Goal: Task Accomplishment & Management: Manage account settings

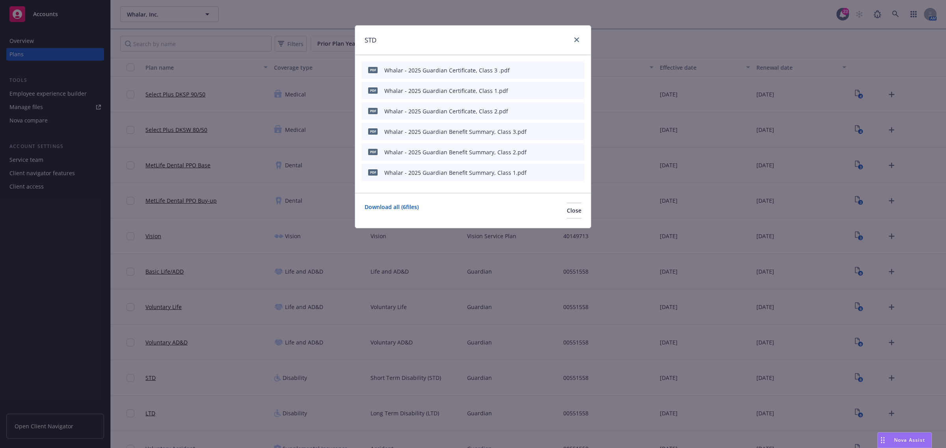
scroll to position [137, 0]
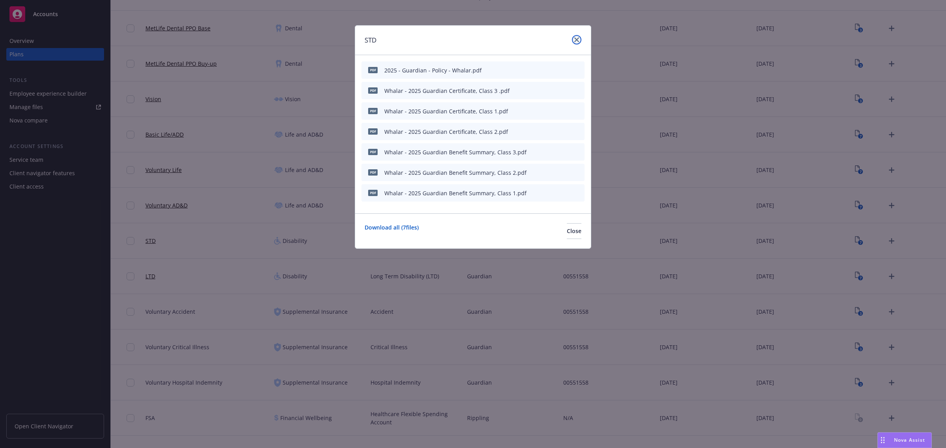
click at [578, 39] on icon "close" at bounding box center [576, 39] width 5 height 5
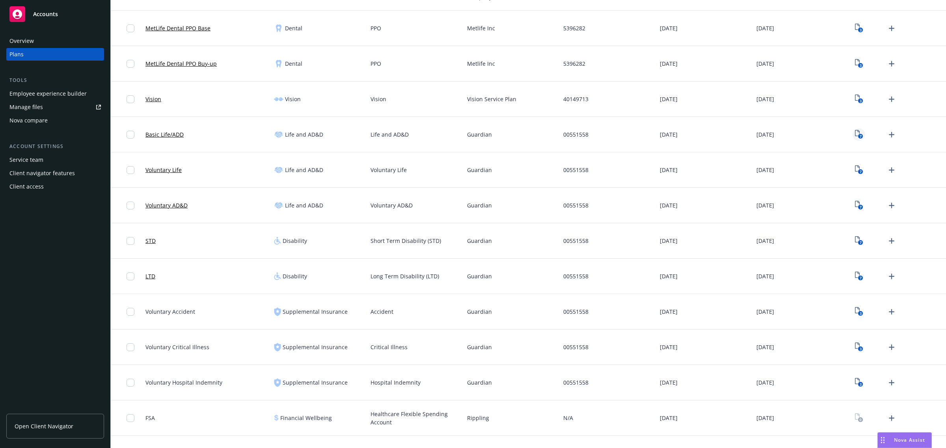
click at [855, 133] on icon "View Plan Documents" at bounding box center [857, 133] width 5 height 6
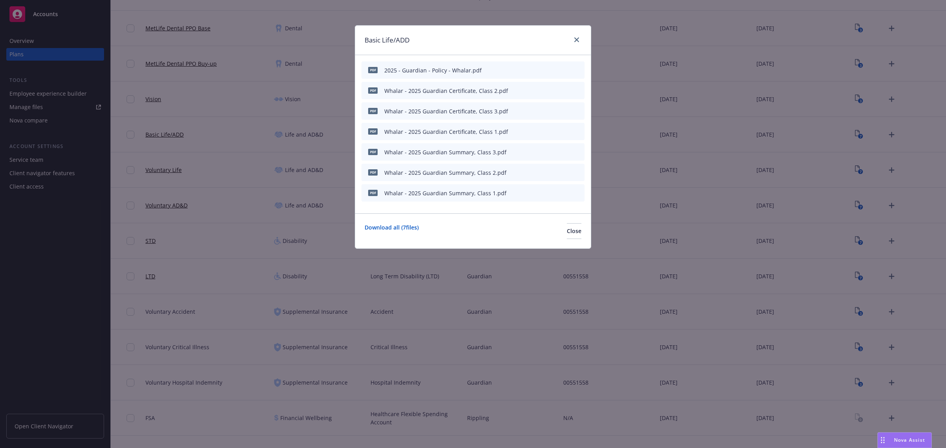
click at [542, 90] on icon "button" at bounding box center [539, 90] width 5 height 5
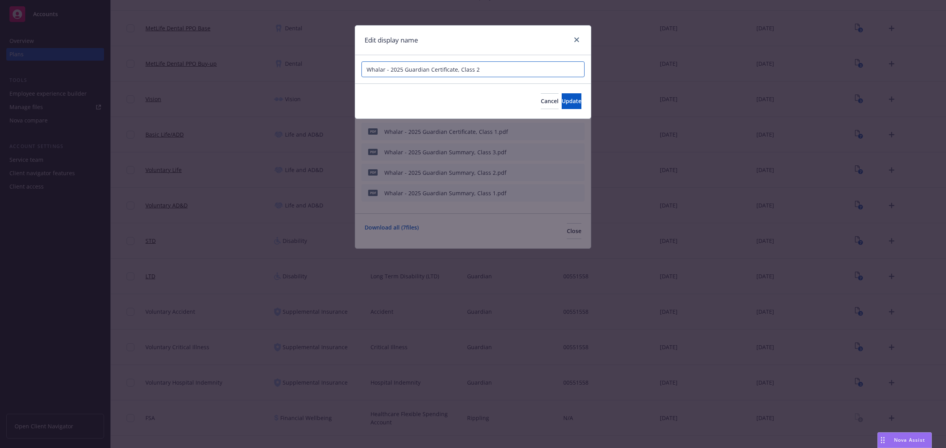
click at [489, 70] on input "Whalar - 2025 Guardian Certificate, Class 2" at bounding box center [472, 69] width 223 height 16
click at [576, 40] on icon "close" at bounding box center [576, 39] width 5 height 5
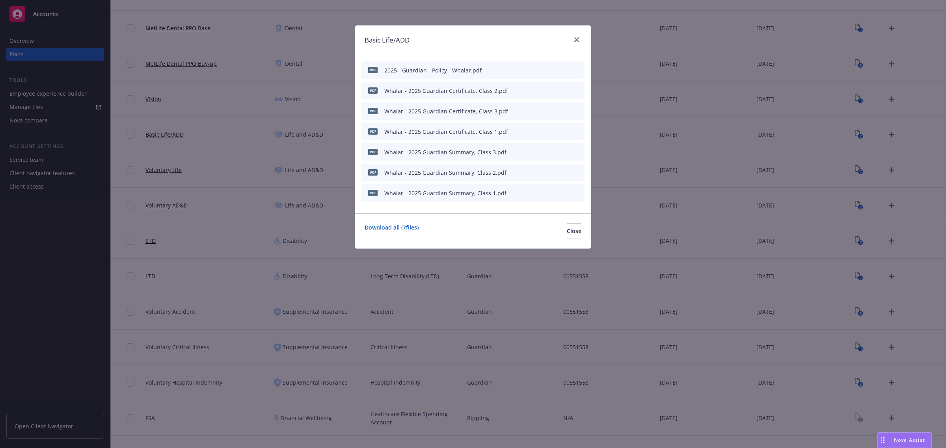
click at [540, 70] on icon "button" at bounding box center [539, 71] width 4 height 4
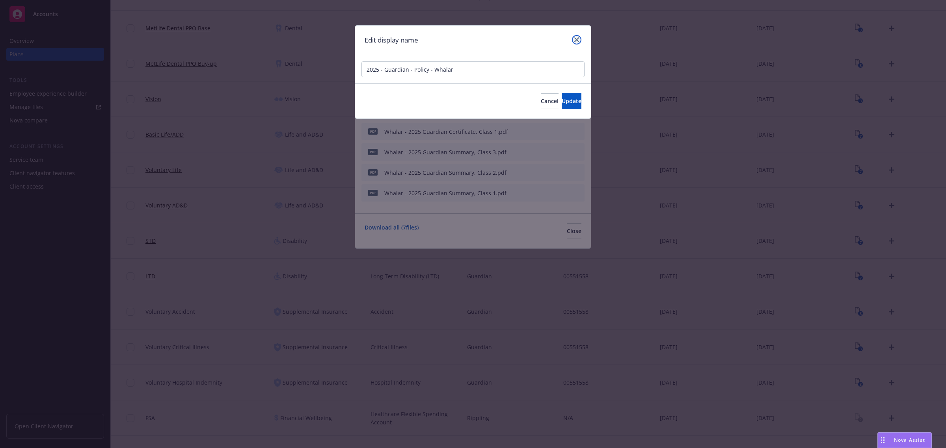
click at [578, 38] on icon "close" at bounding box center [576, 39] width 5 height 5
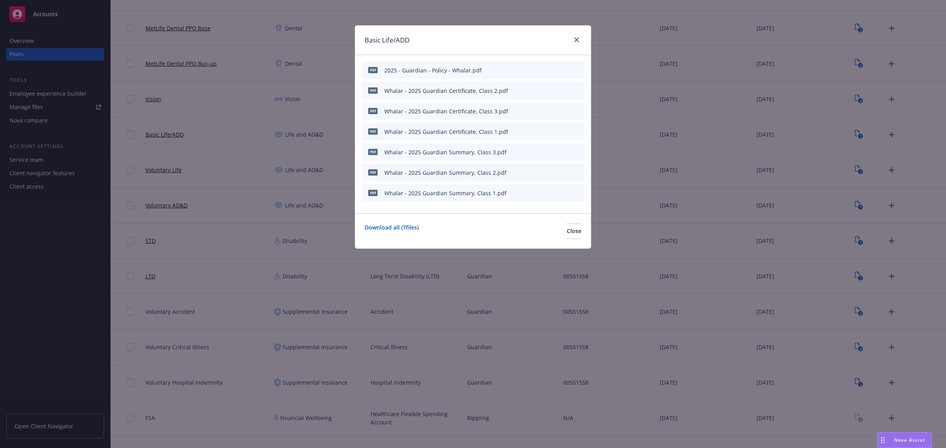
click at [542, 67] on button "button" at bounding box center [539, 70] width 6 height 6
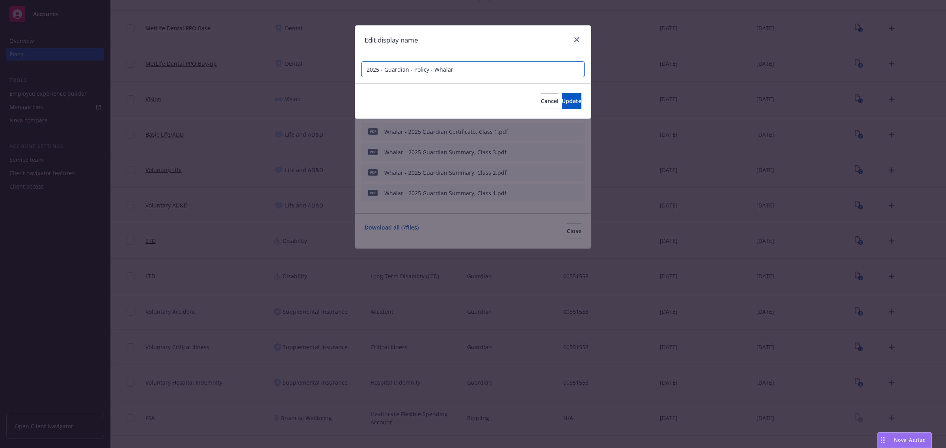
drag, startPoint x: 456, startPoint y: 68, endPoint x: 356, endPoint y: 62, distance: 100.3
click at [356, 62] on div "2025 - Guardian - Policy - Whalar" at bounding box center [473, 69] width 236 height 28
paste input "Whalar - 2025 Guardian Certificate, Class 2"
click at [429, 71] on input "Whalar - 2025 Guardian Certificate, Class 2" at bounding box center [472, 69] width 223 height 16
drag, startPoint x: 525, startPoint y: 66, endPoint x: 487, endPoint y: 65, distance: 38.2
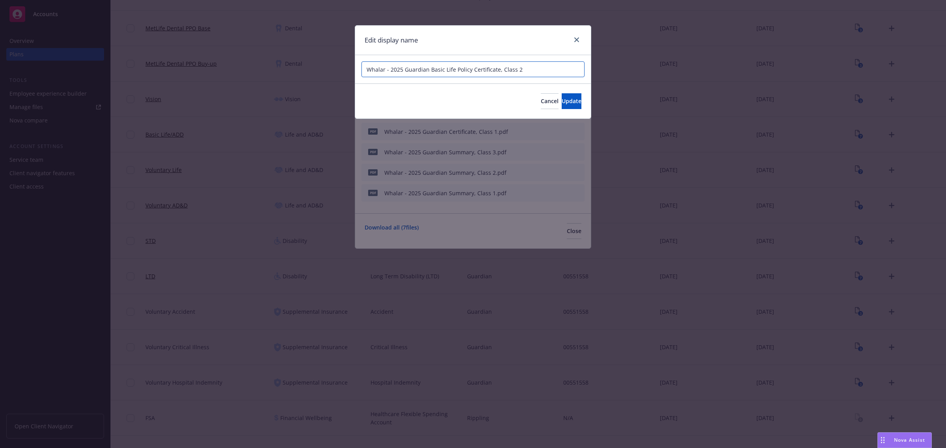
click at [487, 65] on input "Whalar - 2025 Guardian Basic Life Policy Certificate, Class 2" at bounding box center [472, 69] width 223 height 16
type input "Whalar - 2025 Guardian Basic Life Policy"
click at [556, 93] on div "Cancel Update" at bounding box center [473, 101] width 236 height 35
click at [561, 99] on span "Update" at bounding box center [571, 100] width 20 height 7
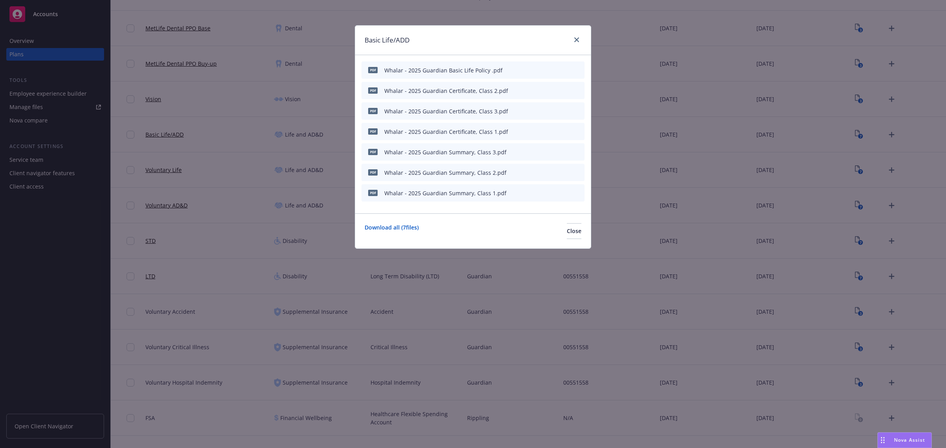
click at [540, 69] on icon "button" at bounding box center [539, 71] width 4 height 4
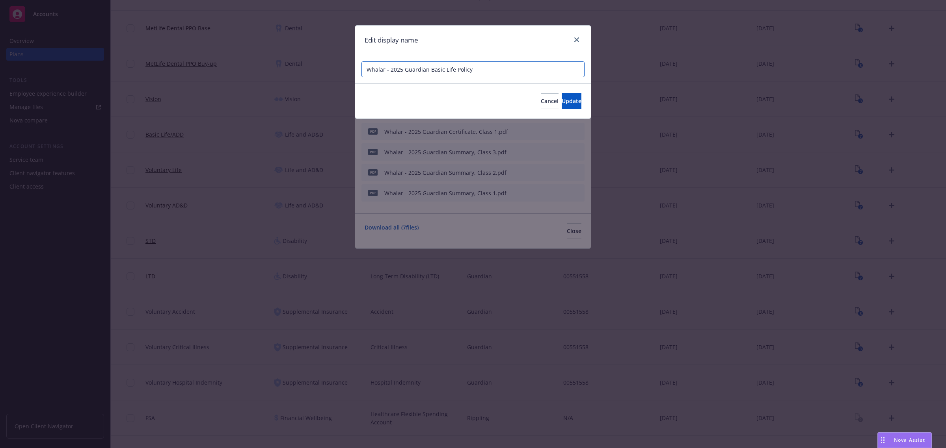
drag, startPoint x: 452, startPoint y: 67, endPoint x: 430, endPoint y: 63, distance: 22.4
click at [430, 63] on input "Whalar - 2025 Guardian Basic Life Policy" at bounding box center [472, 69] width 223 height 16
click at [572, 40] on link "close" at bounding box center [576, 39] width 9 height 9
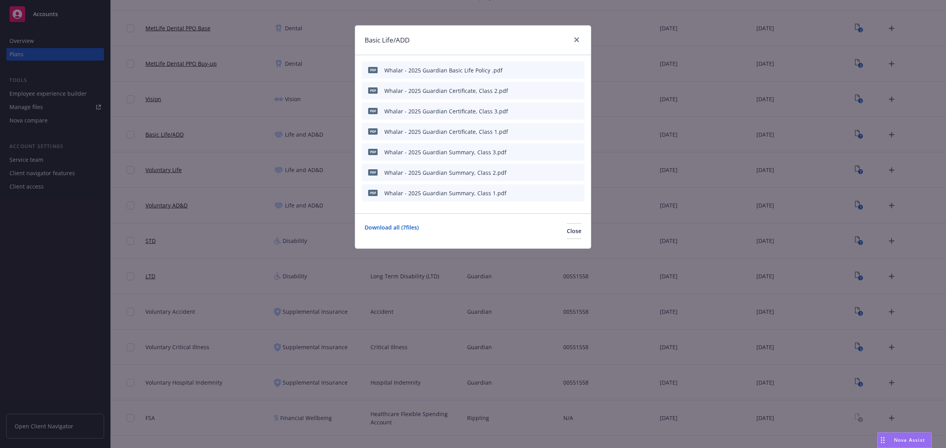
click at [539, 89] on icon "button" at bounding box center [539, 90] width 5 height 5
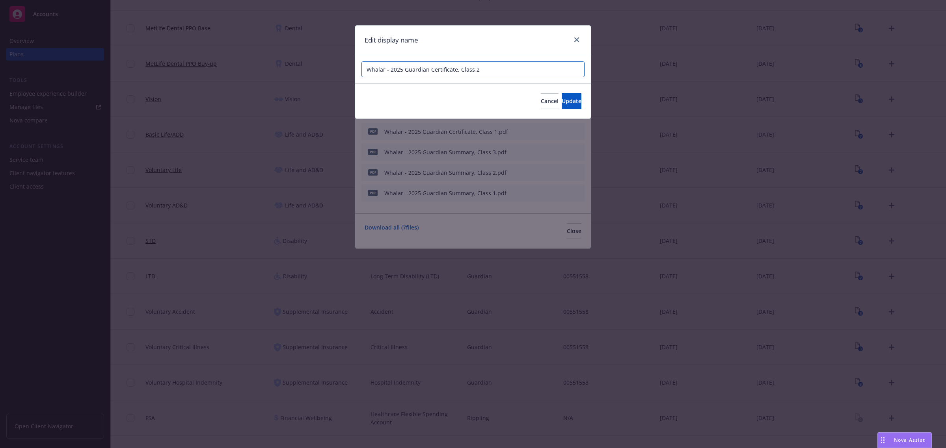
click at [430, 70] on input "Whalar - 2025 Guardian Certificate, Class 2" at bounding box center [472, 69] width 223 height 16
paste input "Basic Life"
type input "Whalar - 2025 Guardian Basic Life Certificate, Class 2"
click at [568, 98] on span "Update" at bounding box center [571, 100] width 20 height 7
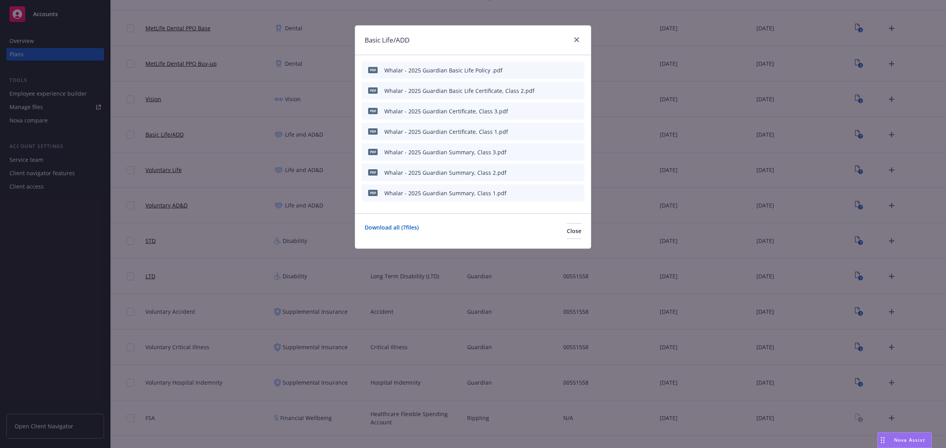
click at [542, 109] on button "button" at bounding box center [539, 111] width 6 height 6
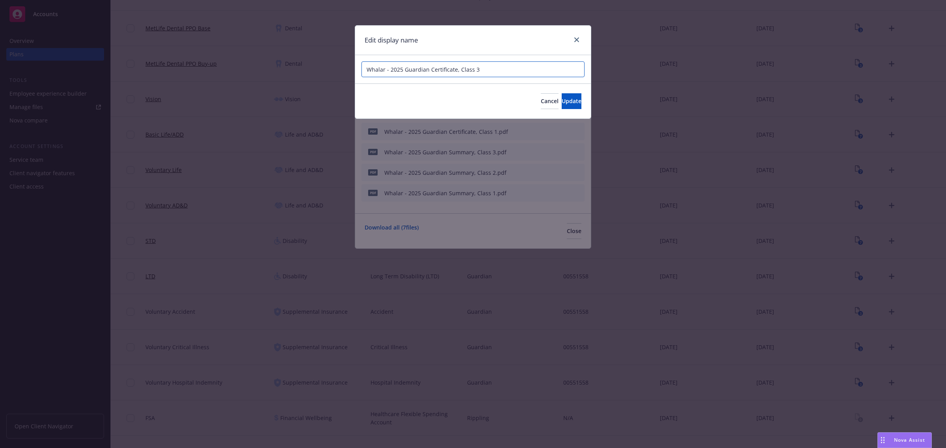
click at [429, 65] on input "Whalar - 2025 Guardian Certificate, Class 3" at bounding box center [472, 69] width 223 height 16
paste input "Basic Life"
type input "Whalar - 2025 Guardian Basic Life Certificate, Class 3"
click at [561, 102] on button "Update" at bounding box center [571, 101] width 20 height 16
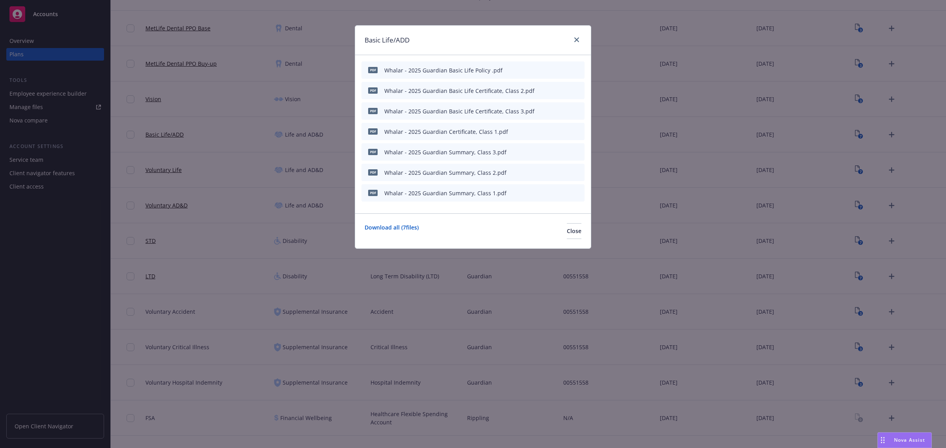
click at [540, 129] on icon "button" at bounding box center [539, 131] width 5 height 5
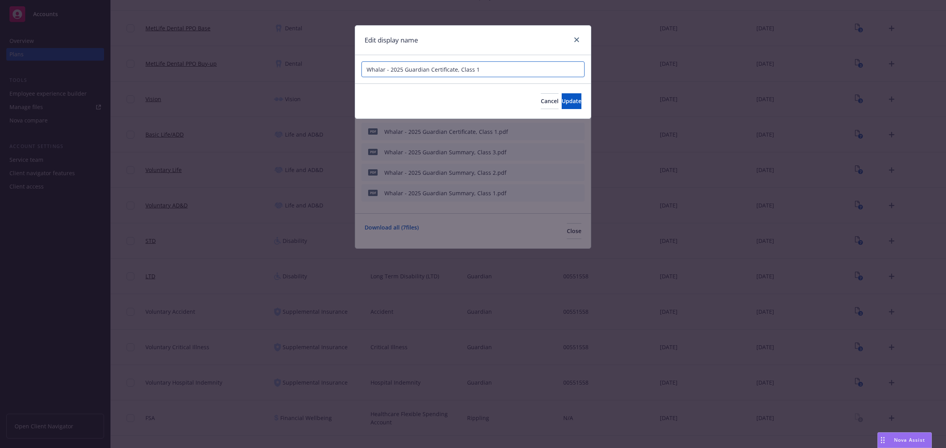
click at [428, 71] on input "Whalar - 2025 Guardian Certificate, Class 1" at bounding box center [472, 69] width 223 height 16
paste input "Basic Life"
type input "Whalar - 2025 Guardian Basic Life Certificate, Class 1"
click at [561, 99] on button "Update" at bounding box center [571, 101] width 20 height 16
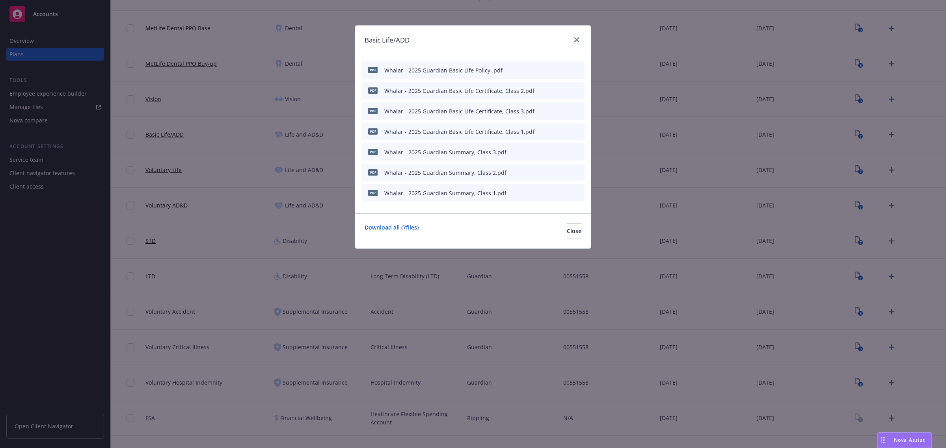
click at [540, 152] on icon "button" at bounding box center [539, 153] width 4 height 4
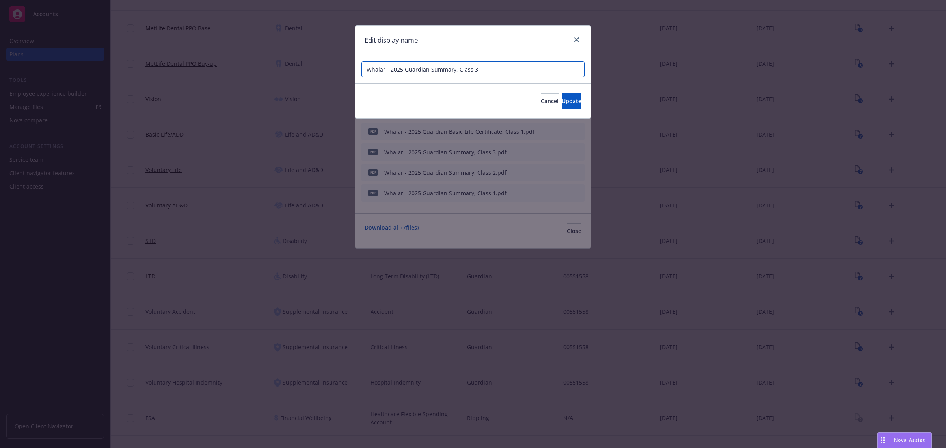
click at [428, 73] on input "Whalar - 2025 Guardian Summary, Class 3" at bounding box center [472, 69] width 223 height 16
paste input "Basic Life"
type input "Whalar - 2025 Guardian Basic Life Summary, Class 3"
click at [561, 101] on span "Update" at bounding box center [571, 100] width 20 height 7
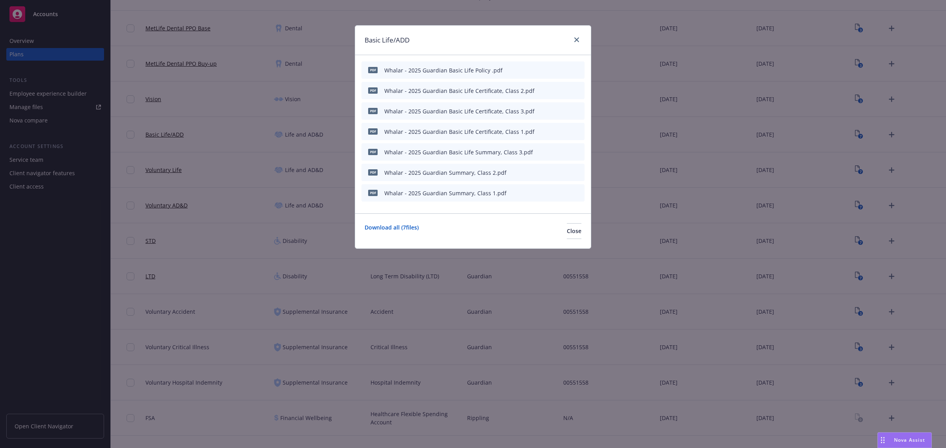
click at [541, 171] on icon "button" at bounding box center [539, 172] width 5 height 5
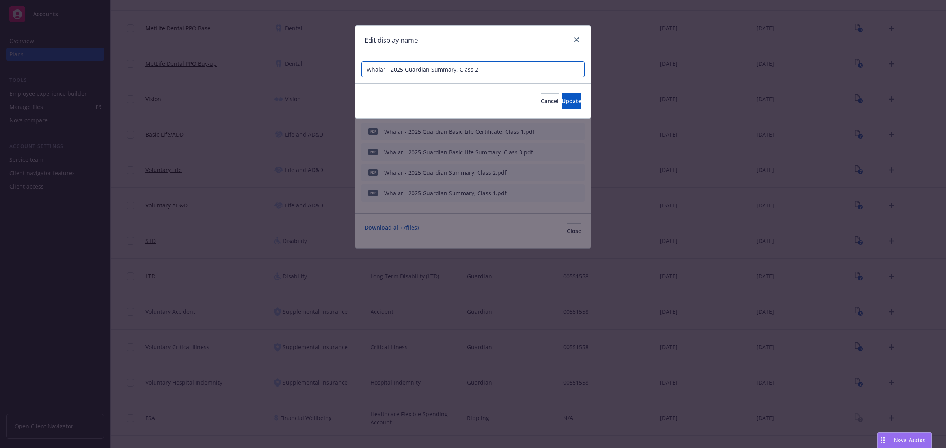
click at [429, 69] on input "Whalar - 2025 Guardian Summary, Class 2" at bounding box center [472, 69] width 223 height 16
paste input "Basic Life"
type input "Whalar - 2025 Guardian Basic Life Summary, Class 2"
click at [561, 97] on button "Update" at bounding box center [571, 101] width 20 height 16
